Goal: Task Accomplishment & Management: Use online tool/utility

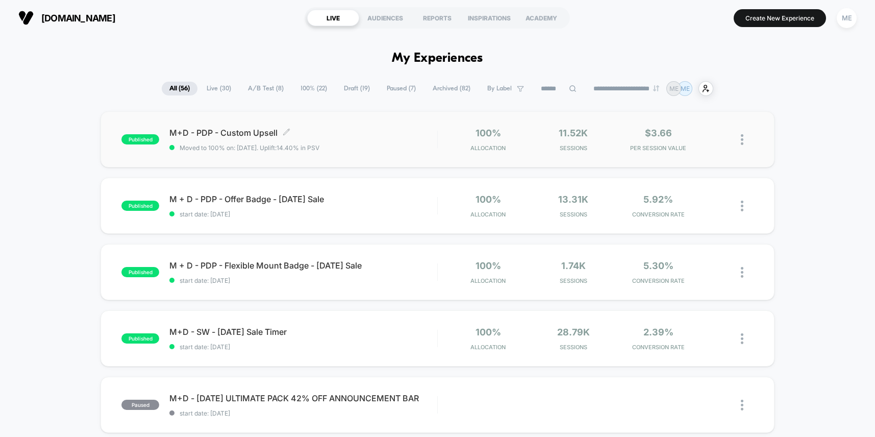
click at [397, 138] on div "M+D - PDP - Custom Upsell Click to edit experience details Click to edit experi…" at bounding box center [303, 140] width 268 height 24
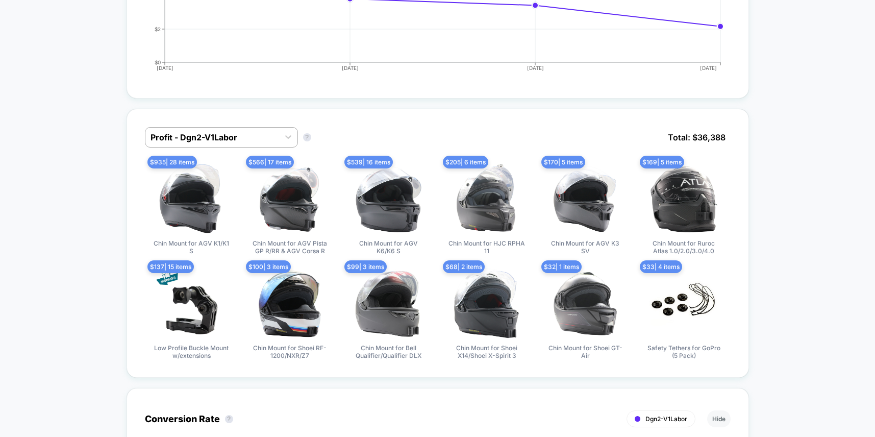
scroll to position [623, 0]
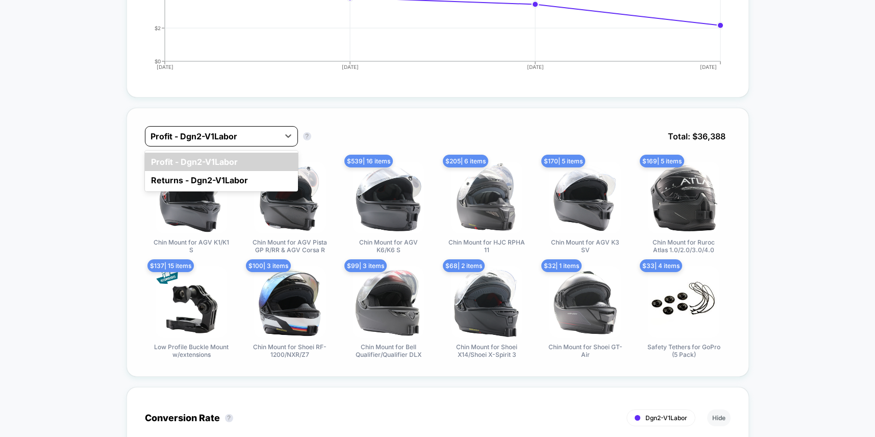
click at [267, 137] on div at bounding box center [212, 136] width 123 height 12
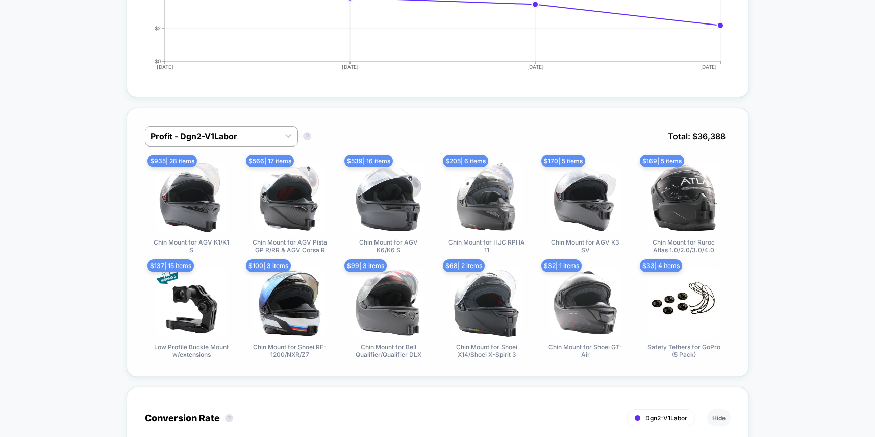
click at [371, 130] on div "Profit - Dgn2-V1Labor Profit - Dgn2-V1Labor ? Total: $ 36,388" at bounding box center [438, 144] width 586 height 36
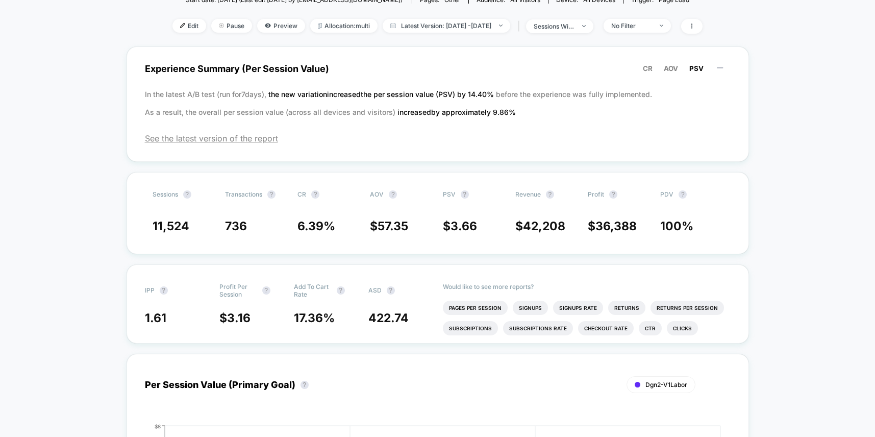
scroll to position [0, 0]
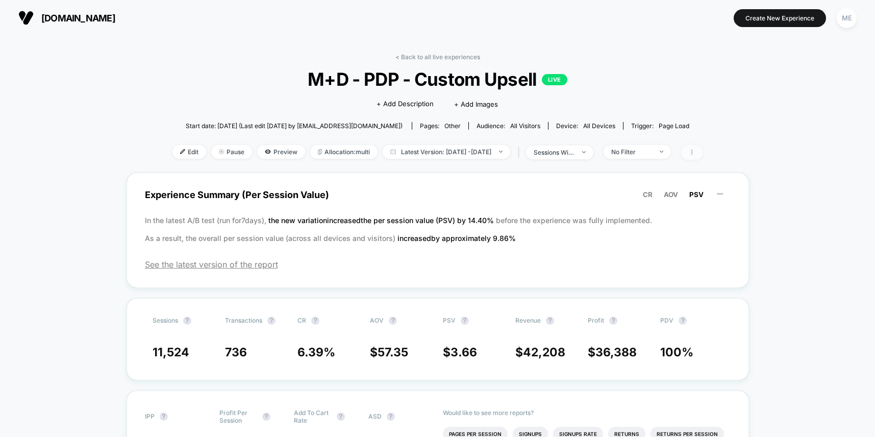
click at [703, 151] on span at bounding box center [691, 152] width 21 height 15
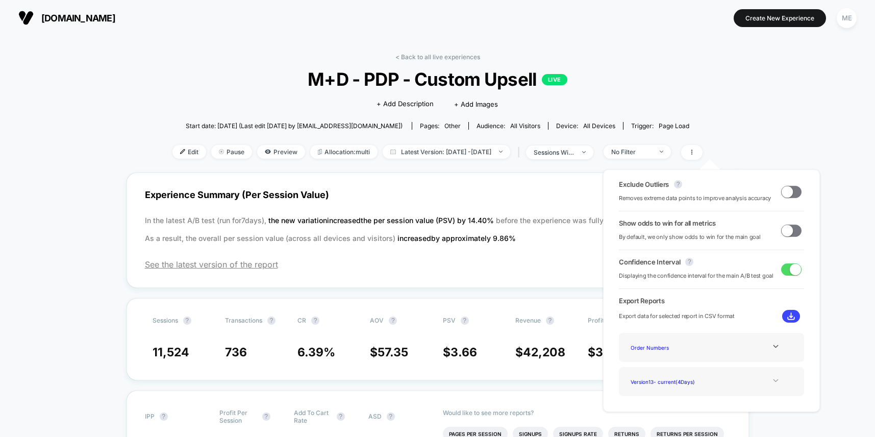
click at [774, 381] on icon at bounding box center [776, 381] width 8 height 8
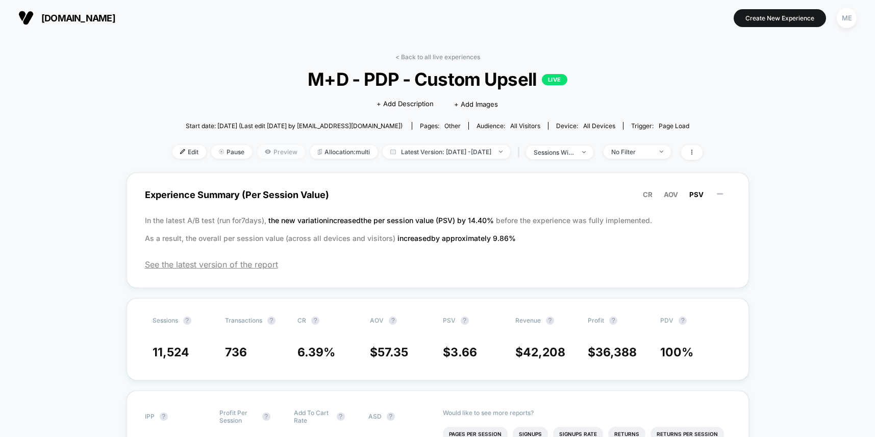
click at [270, 149] on span "Preview" at bounding box center [281, 152] width 48 height 14
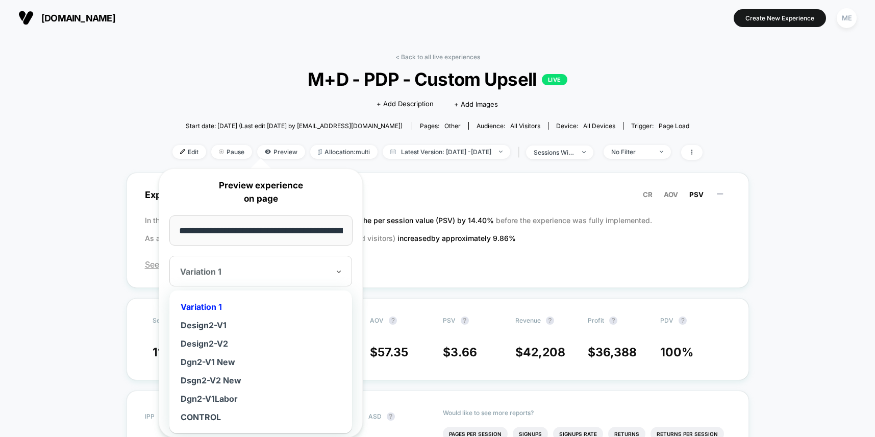
click at [267, 270] on div at bounding box center [254, 271] width 149 height 10
click at [228, 398] on div "Dgn2-V1Labor" at bounding box center [261, 398] width 172 height 18
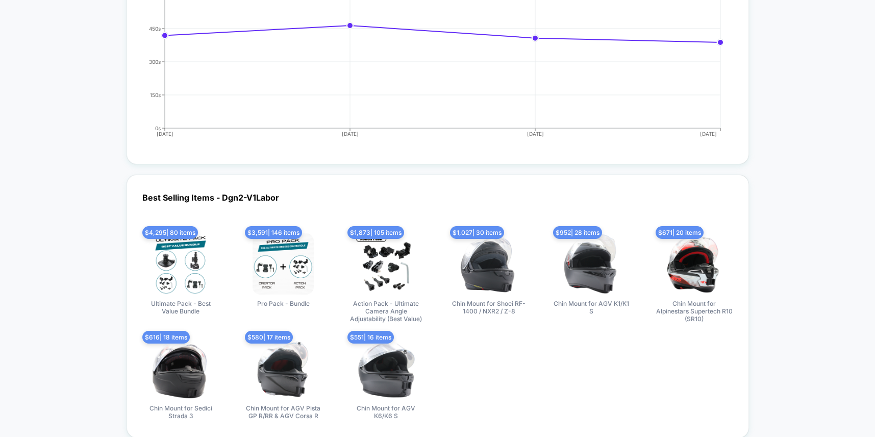
scroll to position [2343, 0]
